Goal: Task Accomplishment & Management: Manage account settings

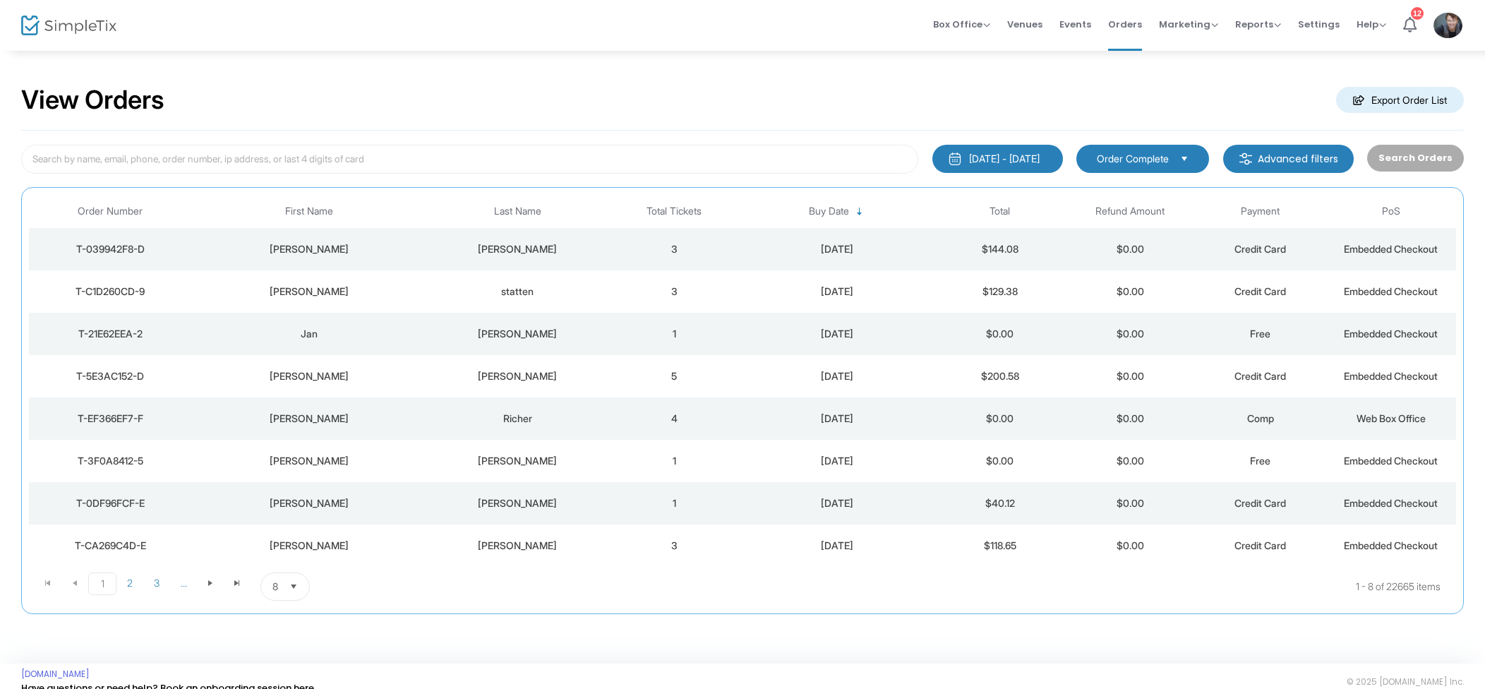
click at [689, 243] on td "3" at bounding box center [674, 249] width 131 height 42
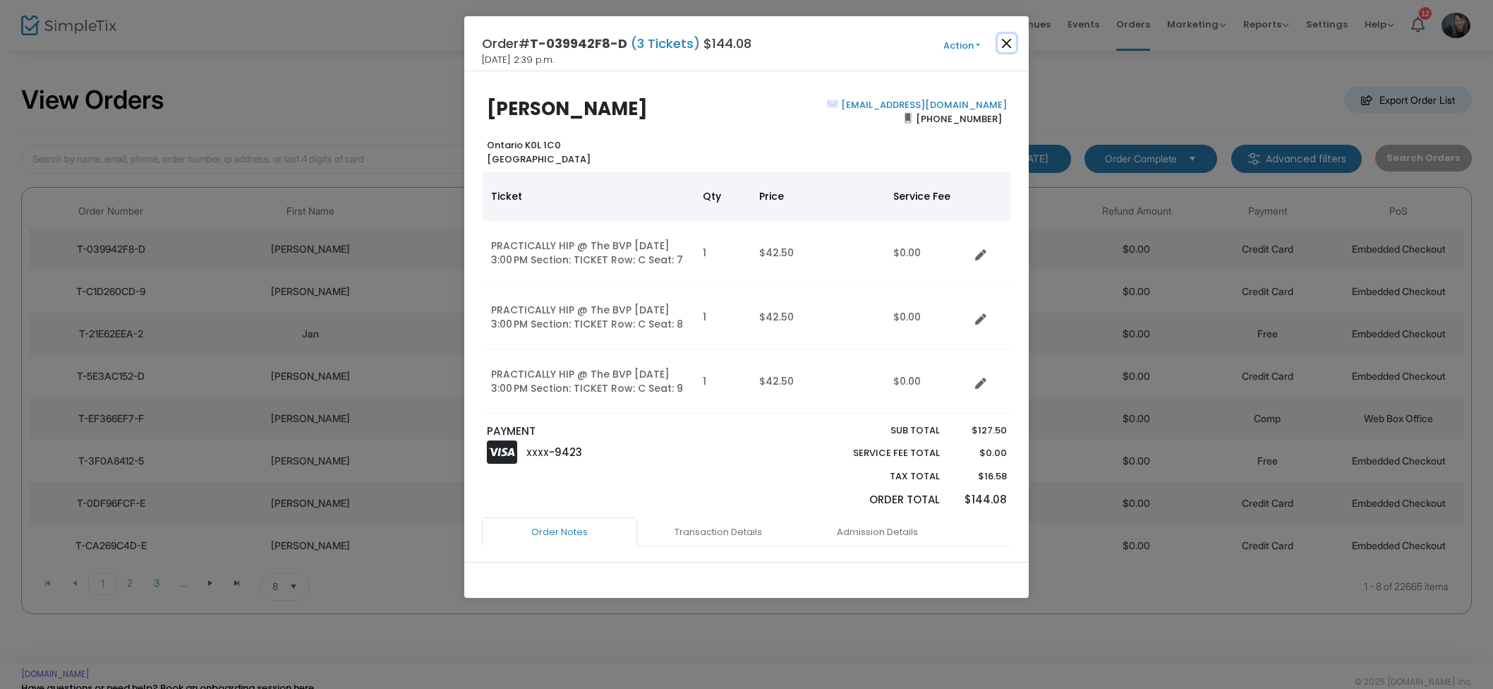
click at [1006, 43] on button "Close" at bounding box center [1007, 43] width 18 height 18
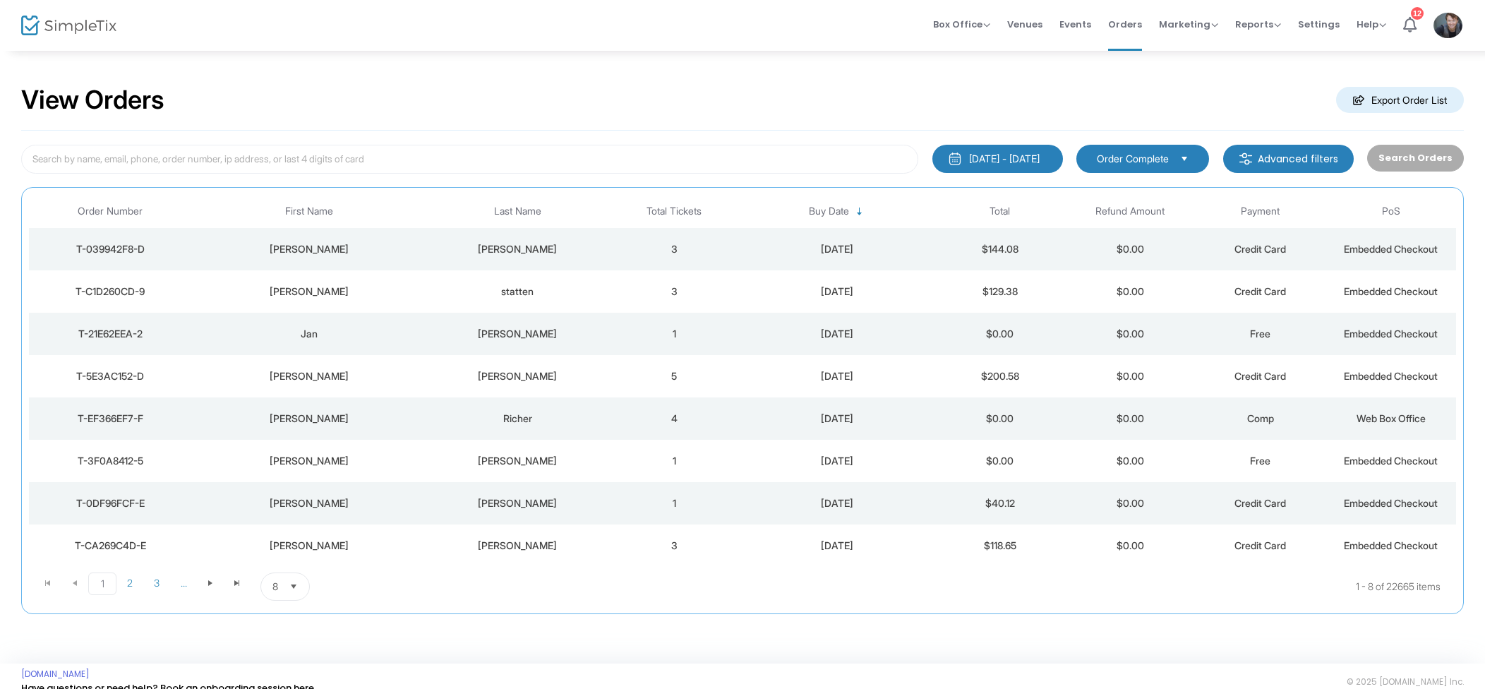
click at [1077, 22] on span "Events" at bounding box center [1075, 24] width 32 height 36
